Goal: Task Accomplishment & Management: Use online tool/utility

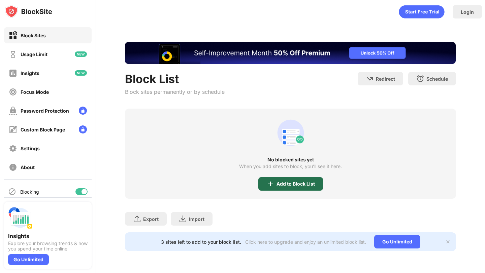
click at [279, 183] on div "Add to Block List" at bounding box center [295, 183] width 38 height 5
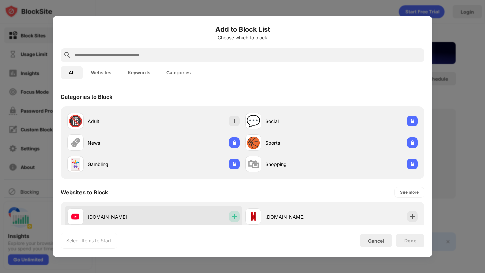
click at [234, 213] on div at bounding box center [234, 216] width 11 height 11
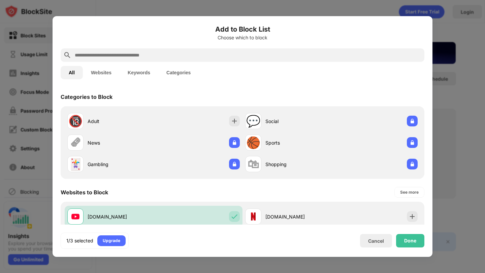
click at [419, 242] on div "Done" at bounding box center [410, 240] width 28 height 13
